Goal: Transaction & Acquisition: Purchase product/service

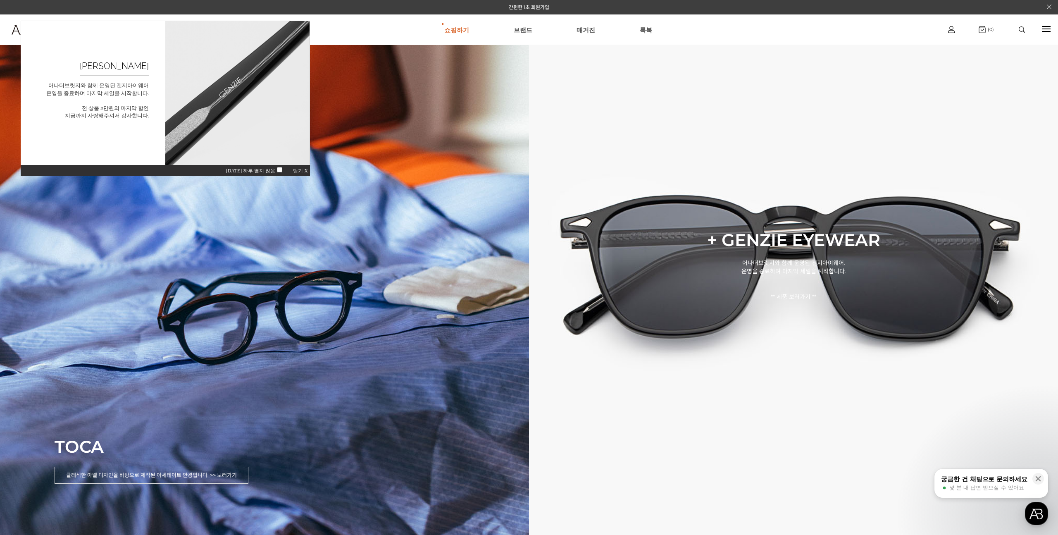
click at [300, 171] on span "닫기 X" at bounding box center [300, 171] width 15 height 6
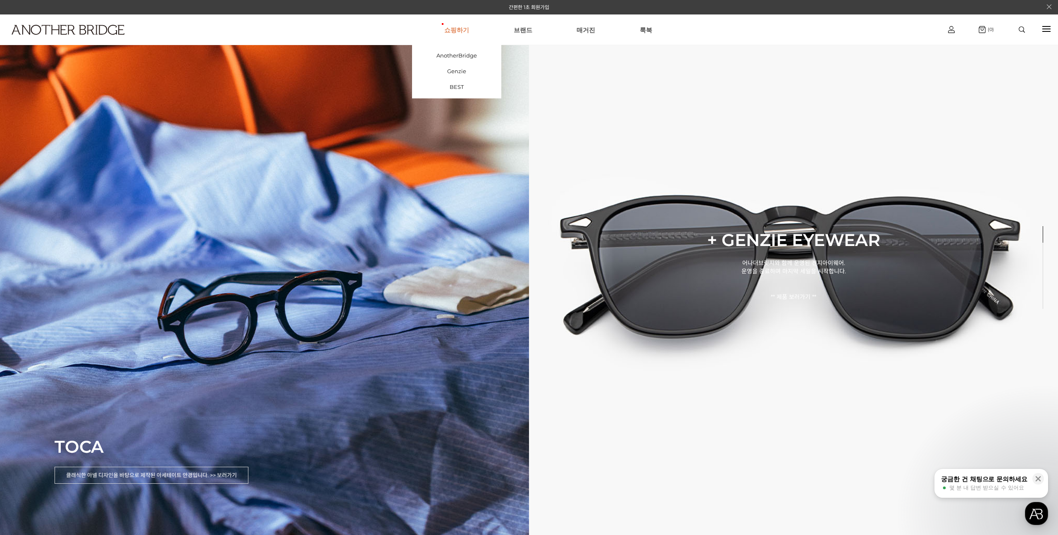
click at [453, 31] on link "쇼핑하기" at bounding box center [456, 30] width 25 height 30
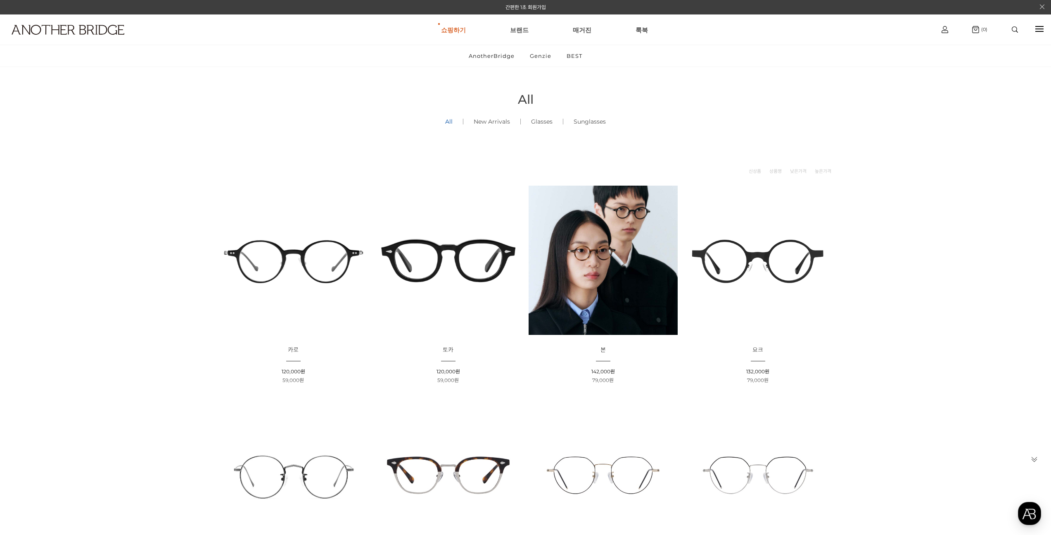
click at [451, 247] on img at bounding box center [448, 259] width 149 height 149
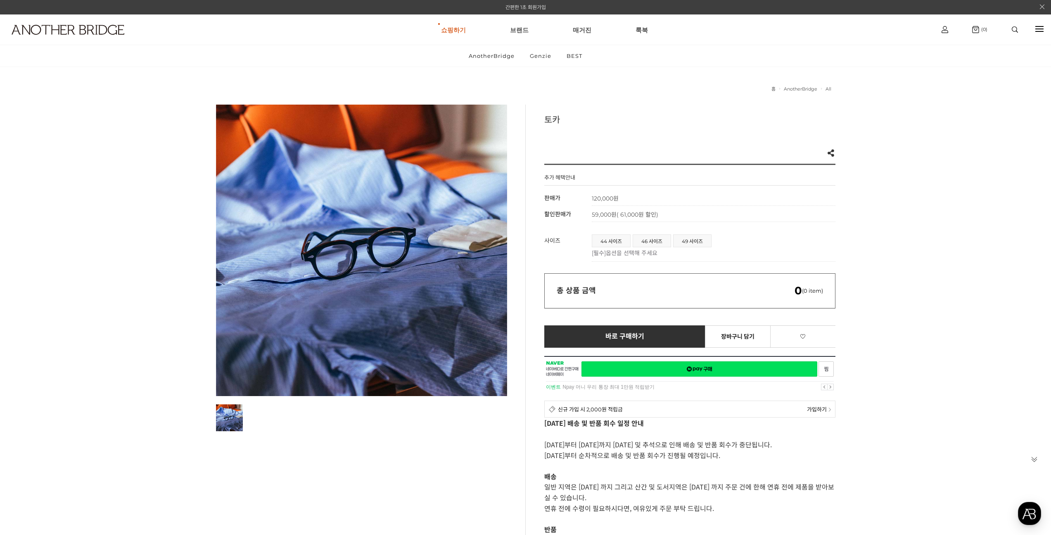
click at [519, 7] on link "간편한 1초 회원가입" at bounding box center [526, 7] width 40 height 6
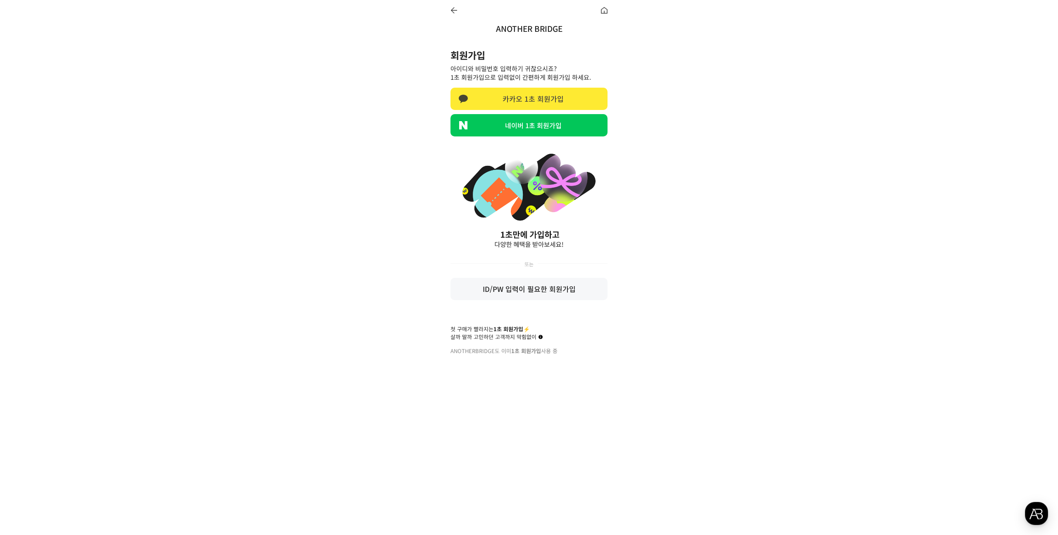
click at [546, 94] on link "카카오 1초 회원가입" at bounding box center [528, 99] width 157 height 22
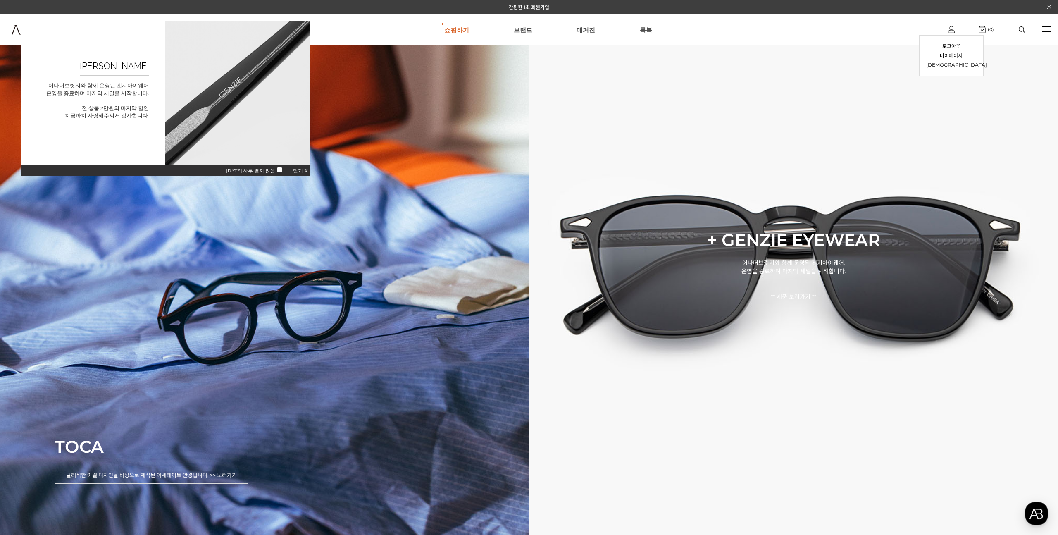
click at [949, 31] on img at bounding box center [951, 29] width 7 height 7
click at [952, 55] on link "마이페이지" at bounding box center [951, 56] width 50 height 10
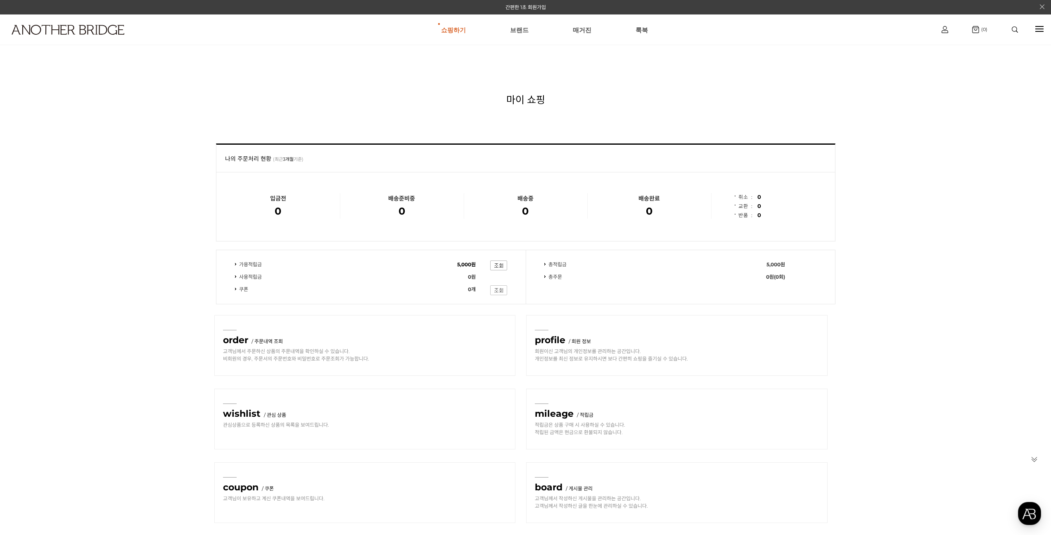
click at [494, 288] on img at bounding box center [498, 290] width 17 height 10
